Goal: Information Seeking & Learning: Learn about a topic

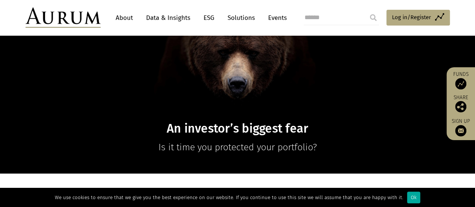
scroll to position [113, 0]
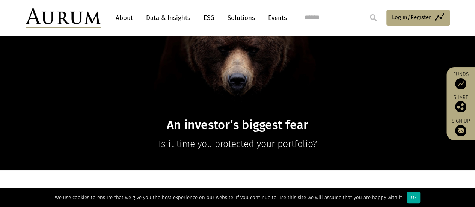
click at [174, 17] on link "Data & Insights" at bounding box center [168, 18] width 52 height 14
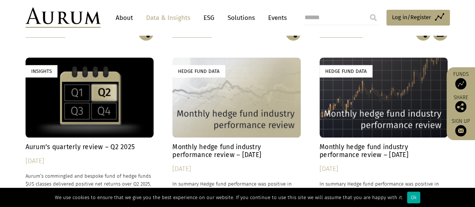
scroll to position [526, 0]
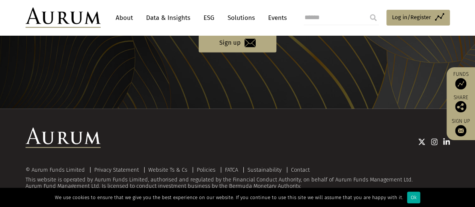
scroll to position [831, 0]
